Goal: Check status: Check status

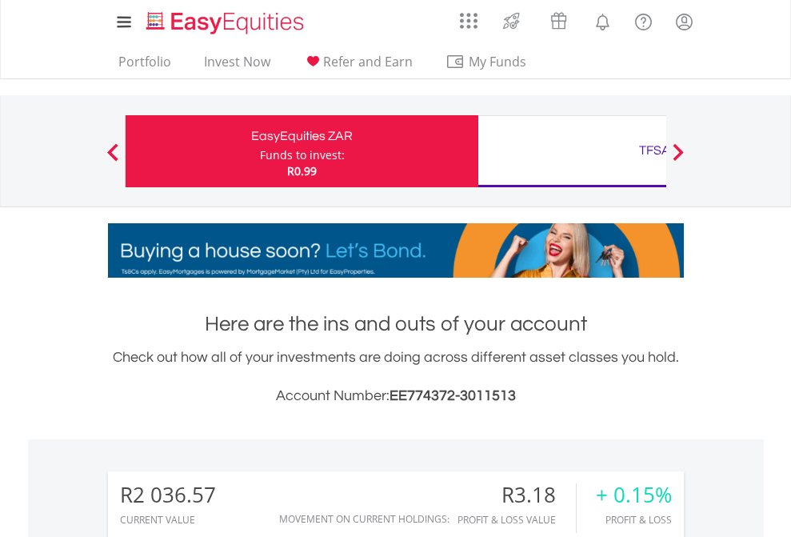
scroll to position [154, 251]
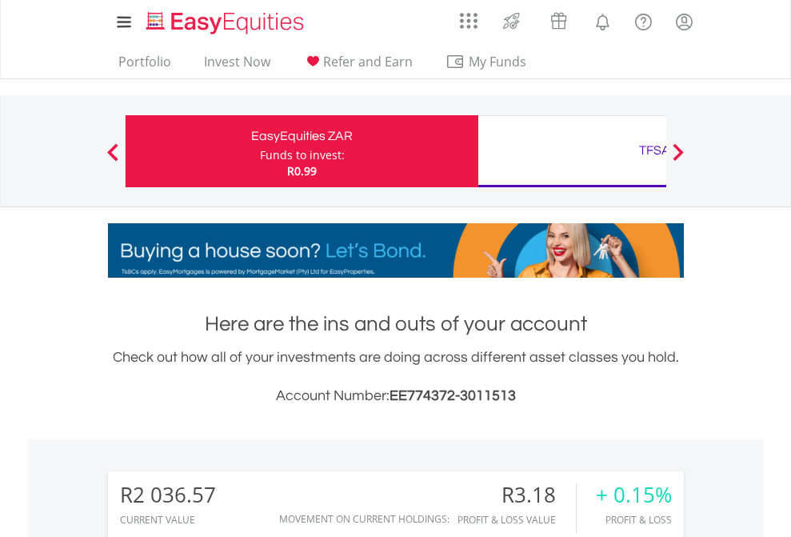
click at [260, 151] on div "Funds to invest:" at bounding box center [302, 155] width 85 height 16
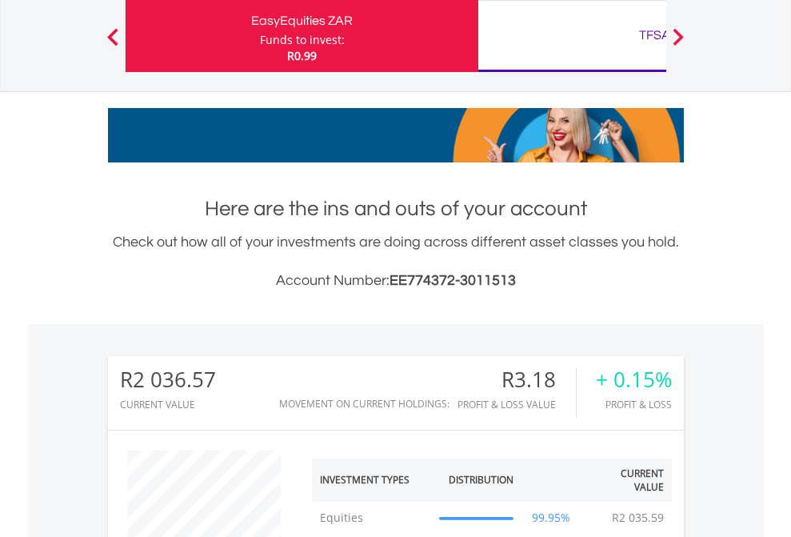
click at [572, 36] on div "TFSA" at bounding box center [655, 35] width 334 height 22
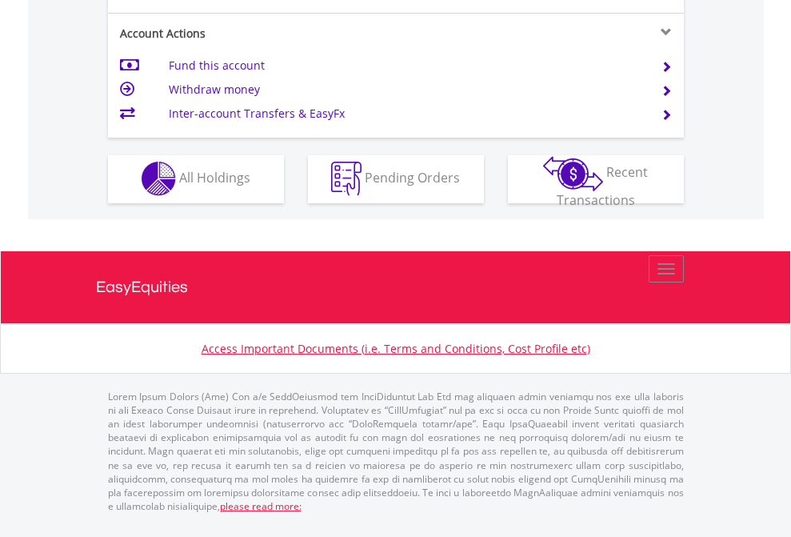
scroll to position [1496, 0]
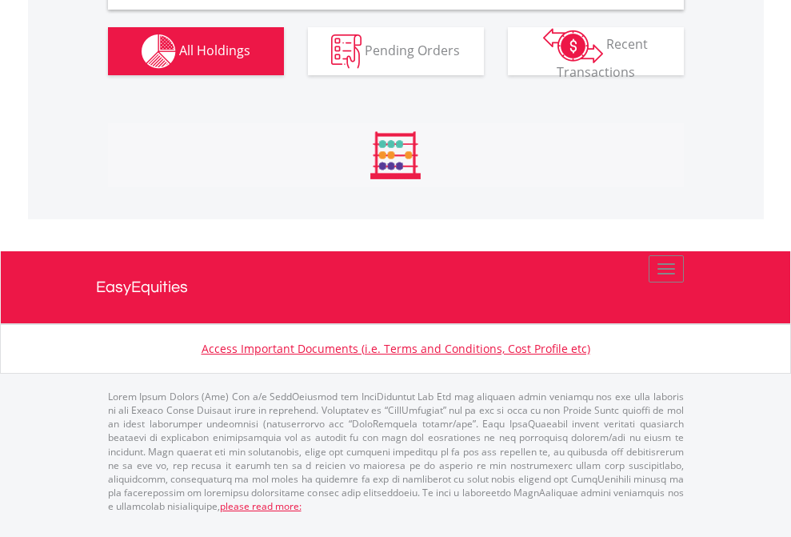
scroll to position [1547, 0]
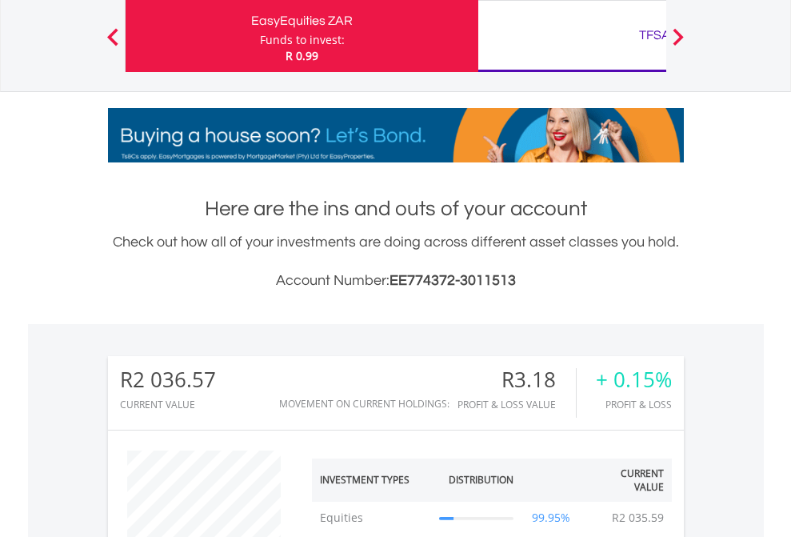
scroll to position [154, 251]
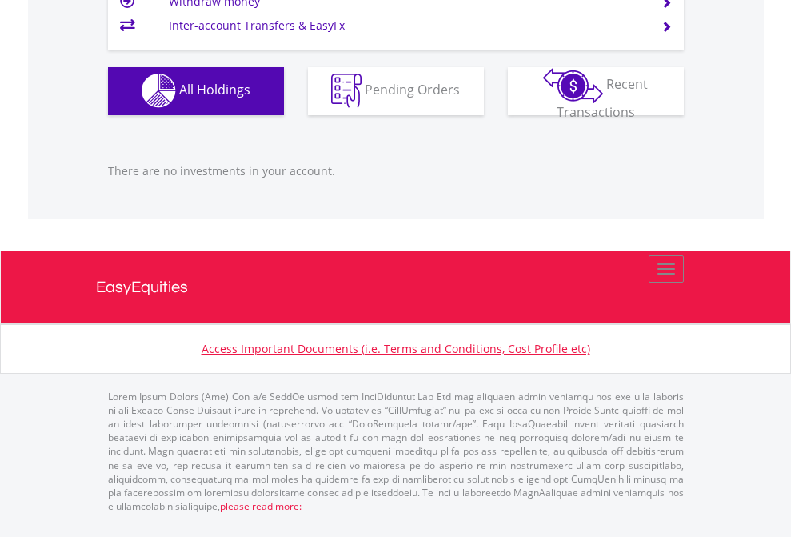
scroll to position [154, 251]
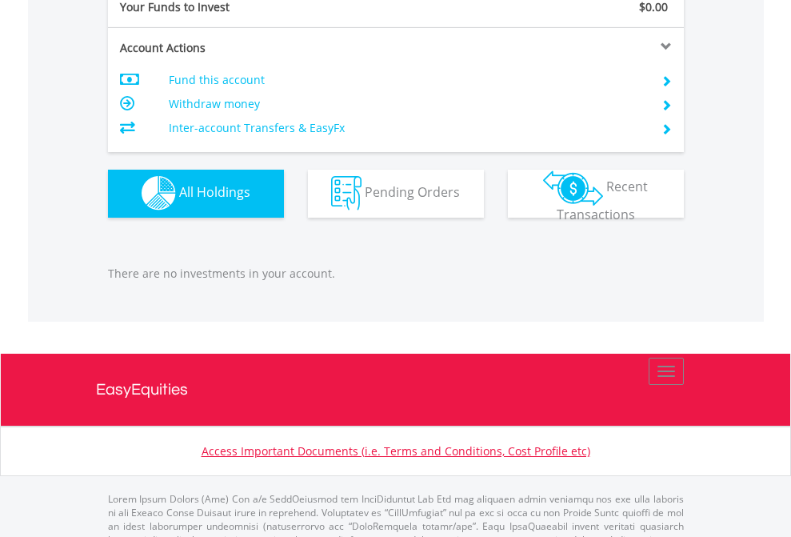
scroll to position [1584, 0]
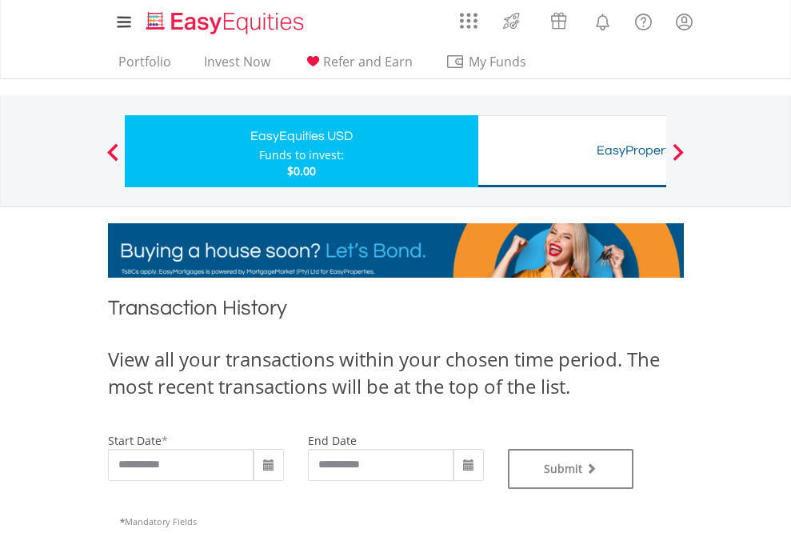
type input "**********"
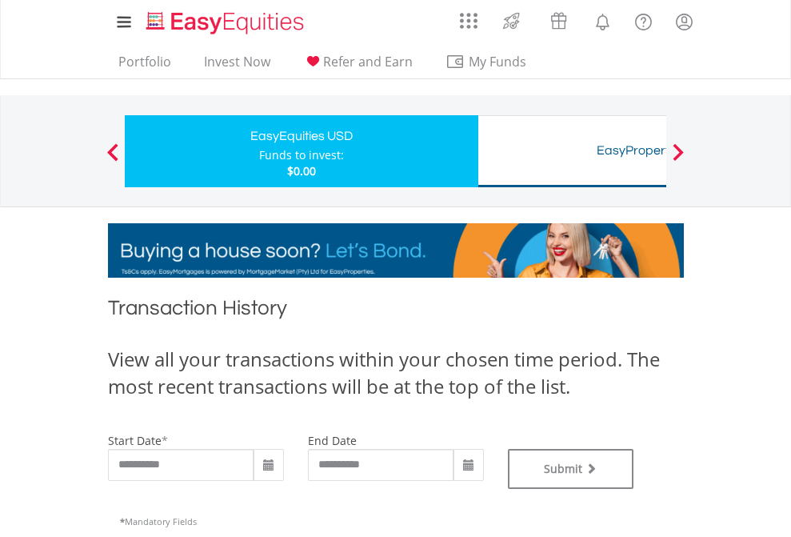
type input "**********"
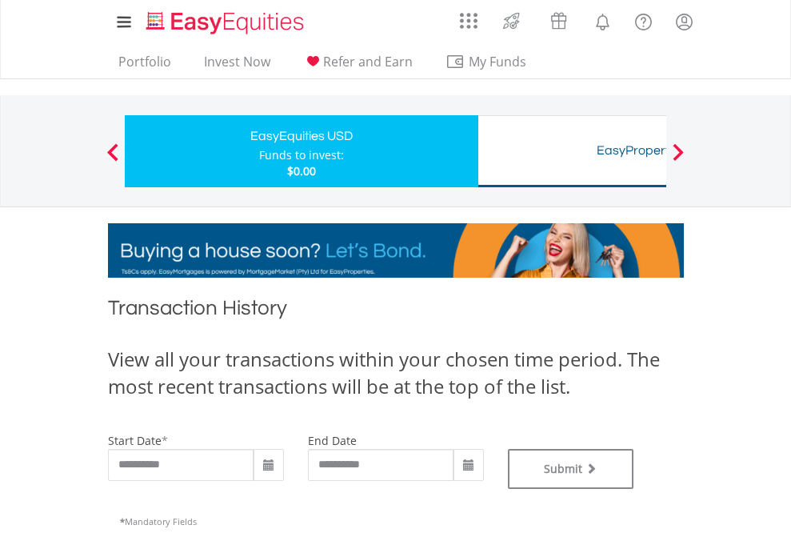
scroll to position [649, 0]
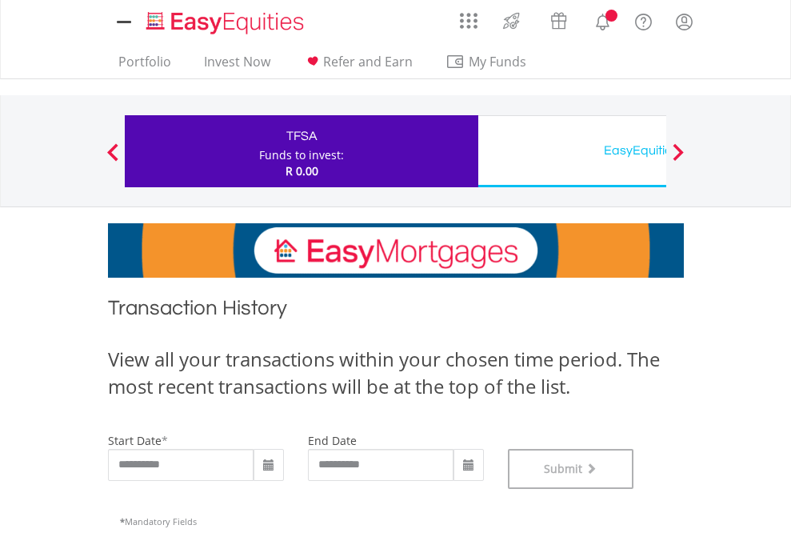
scroll to position [649, 0]
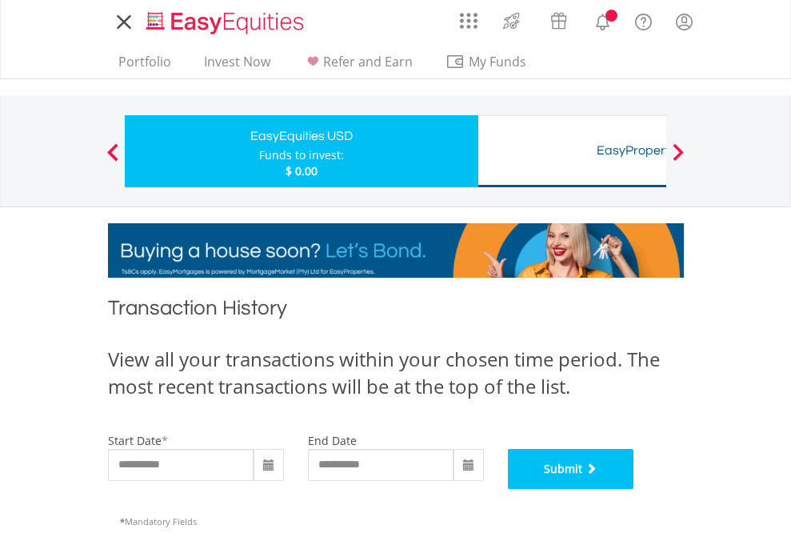
click at [635, 489] on button "Submit" at bounding box center [571, 469] width 126 height 40
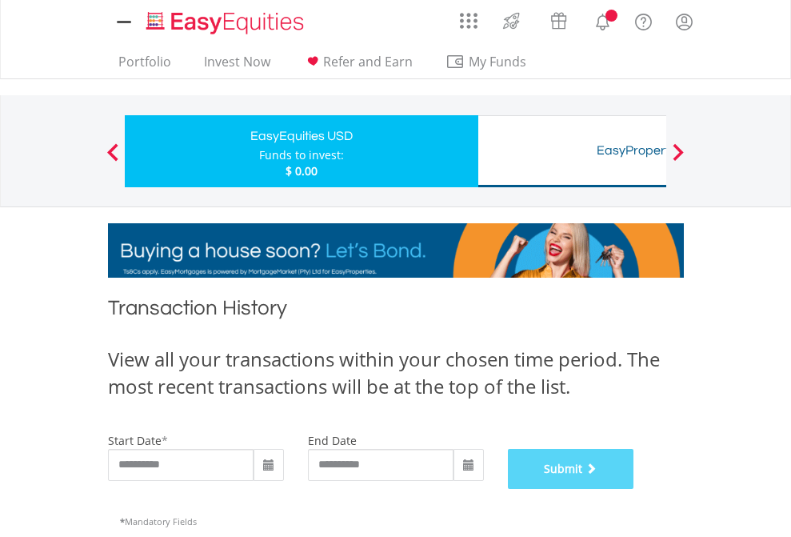
scroll to position [649, 0]
